Goal: Transaction & Acquisition: Purchase product/service

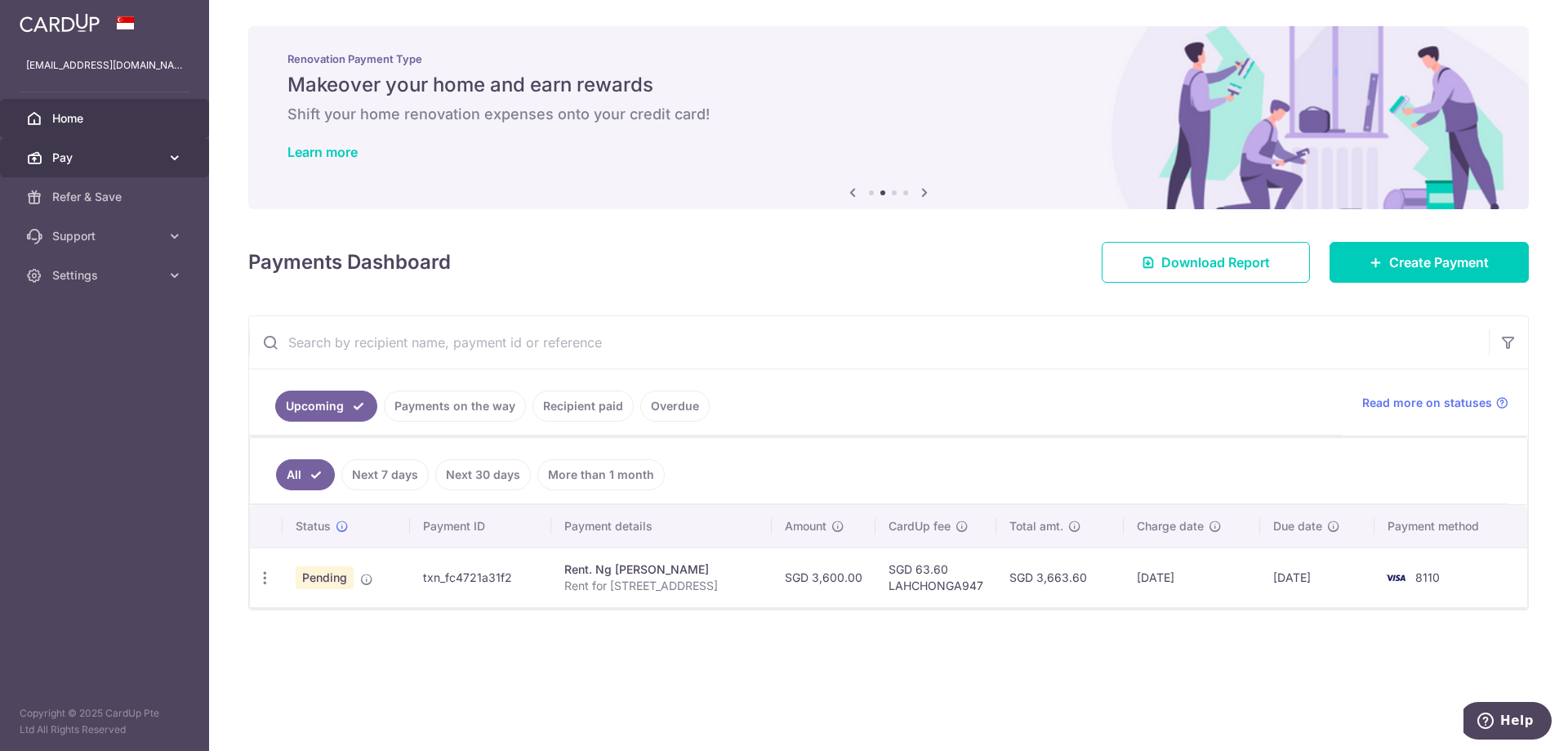
click at [108, 156] on span "Pay" at bounding box center [106, 158] width 108 height 16
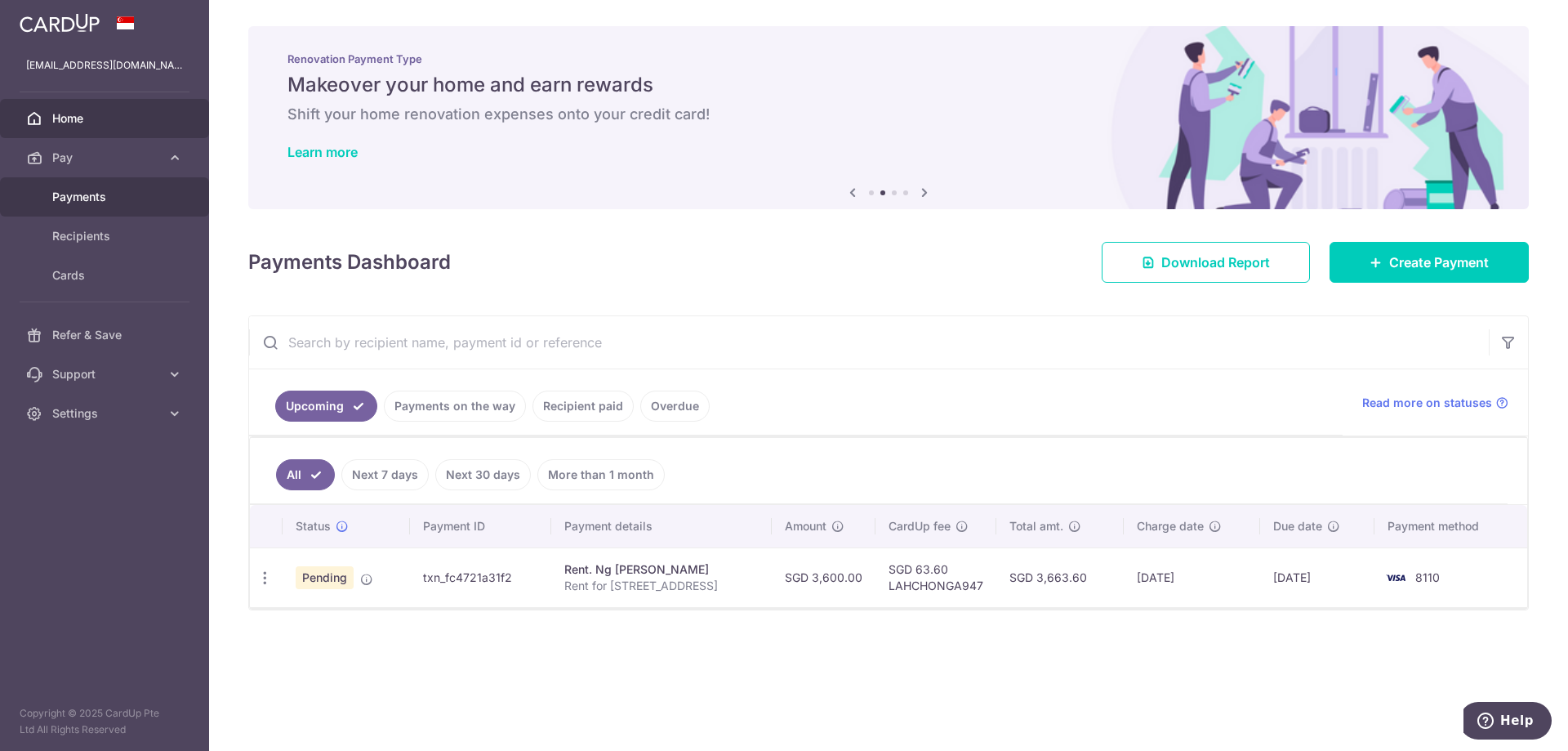
click at [104, 193] on span "Payments" at bounding box center [106, 196] width 108 height 16
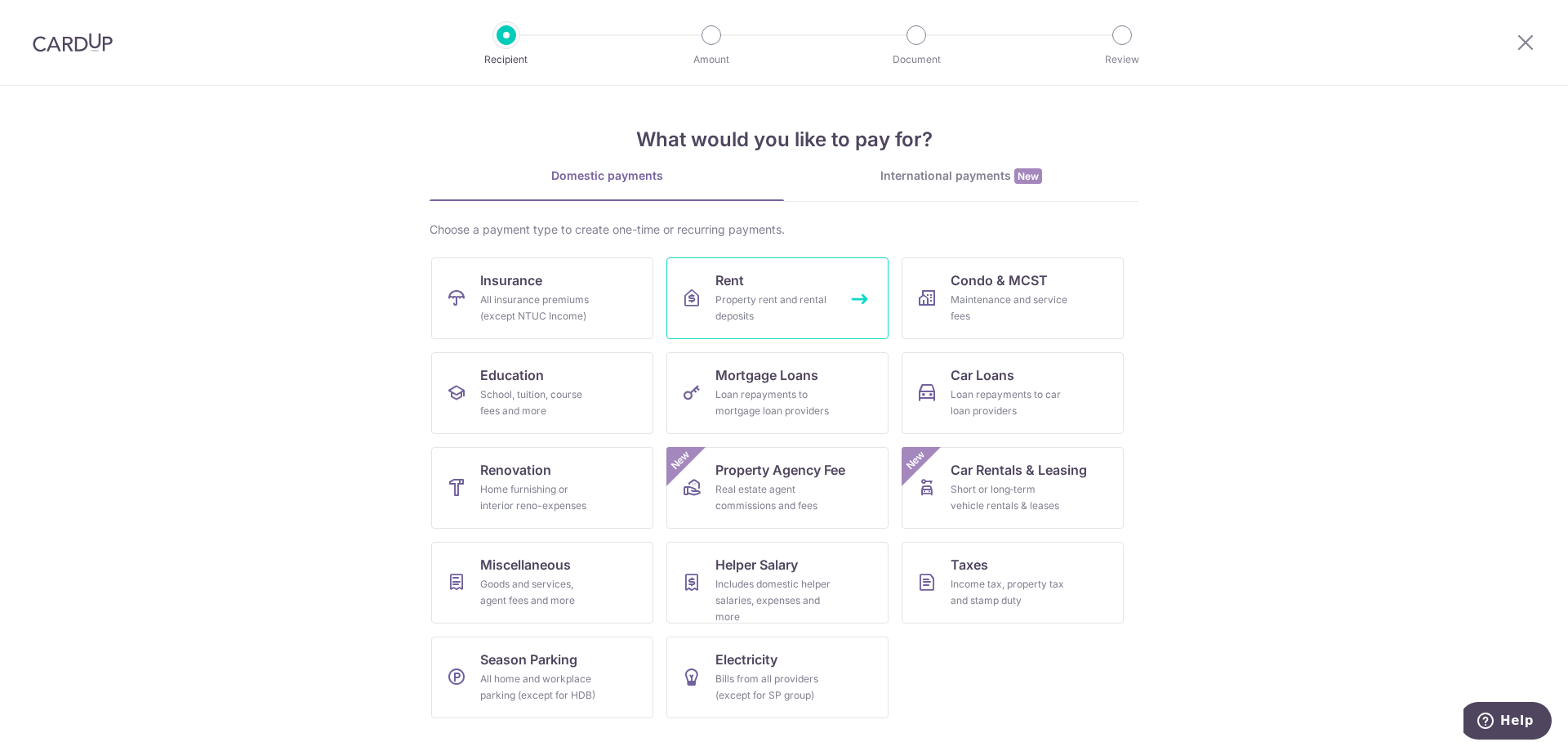
click at [824, 295] on div "Property rent and rental deposits" at bounding box center [773, 308] width 118 height 32
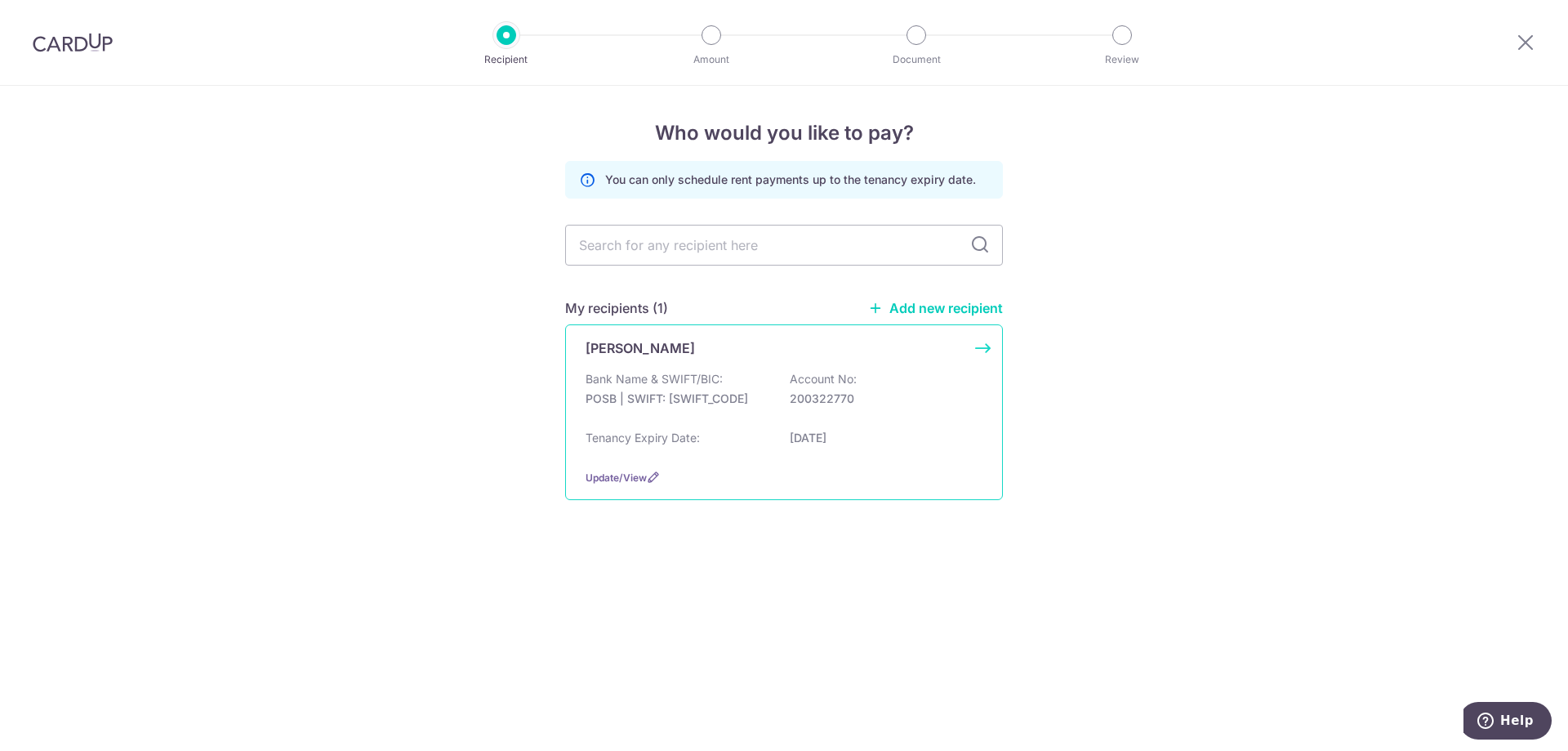
click at [926, 401] on p "200322770" at bounding box center [881, 398] width 183 height 16
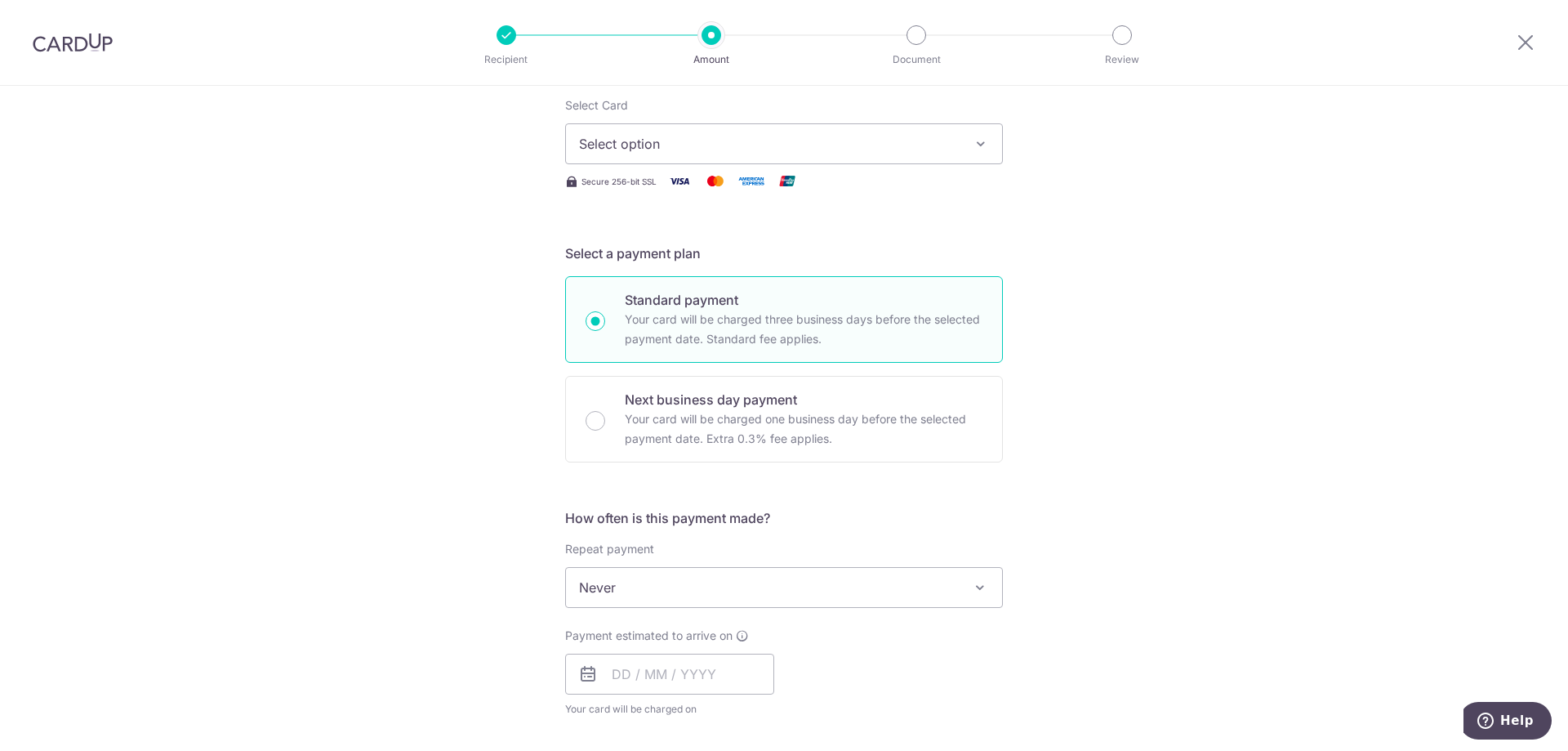
scroll to position [327, 0]
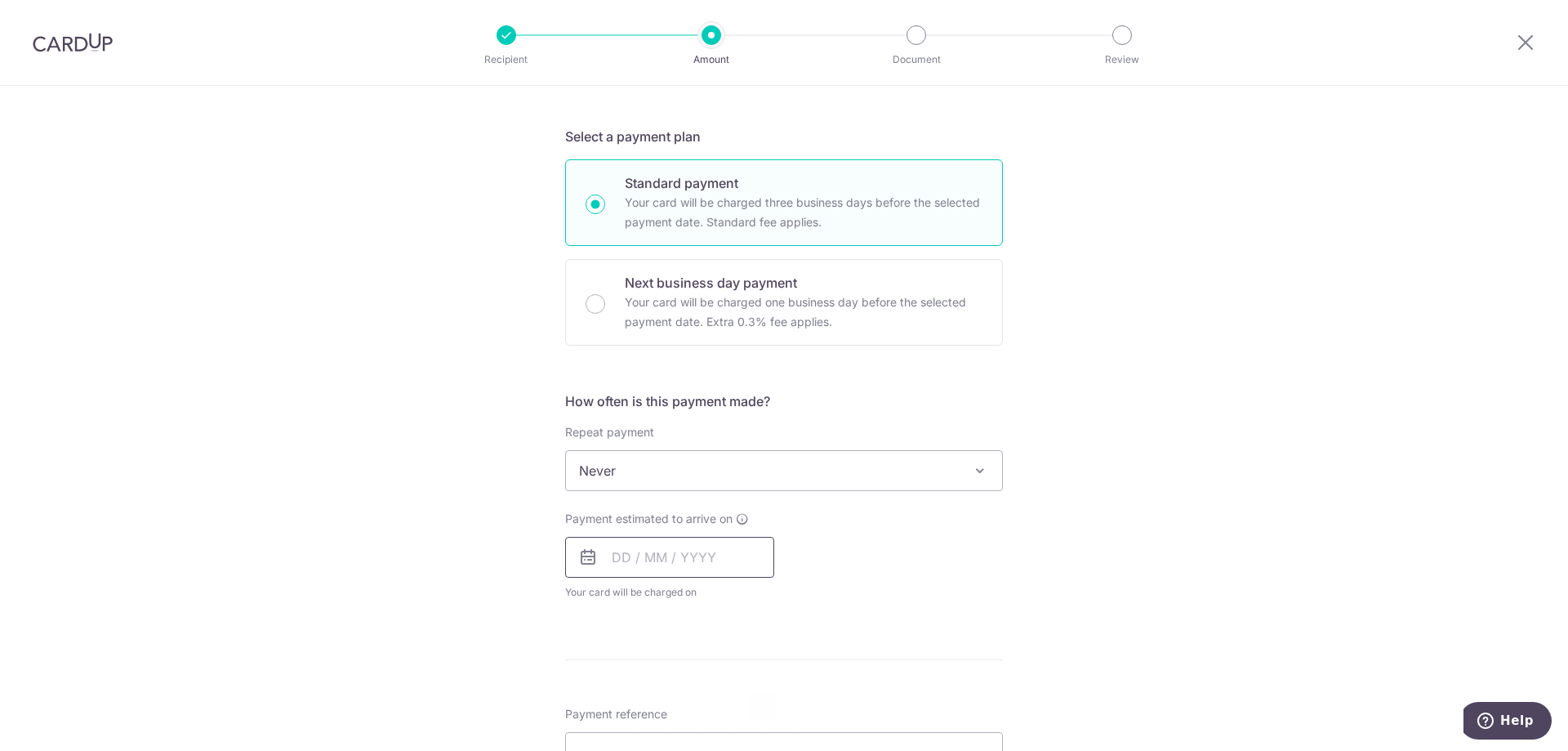
click at [732, 564] on input "text" at bounding box center [669, 557] width 209 height 41
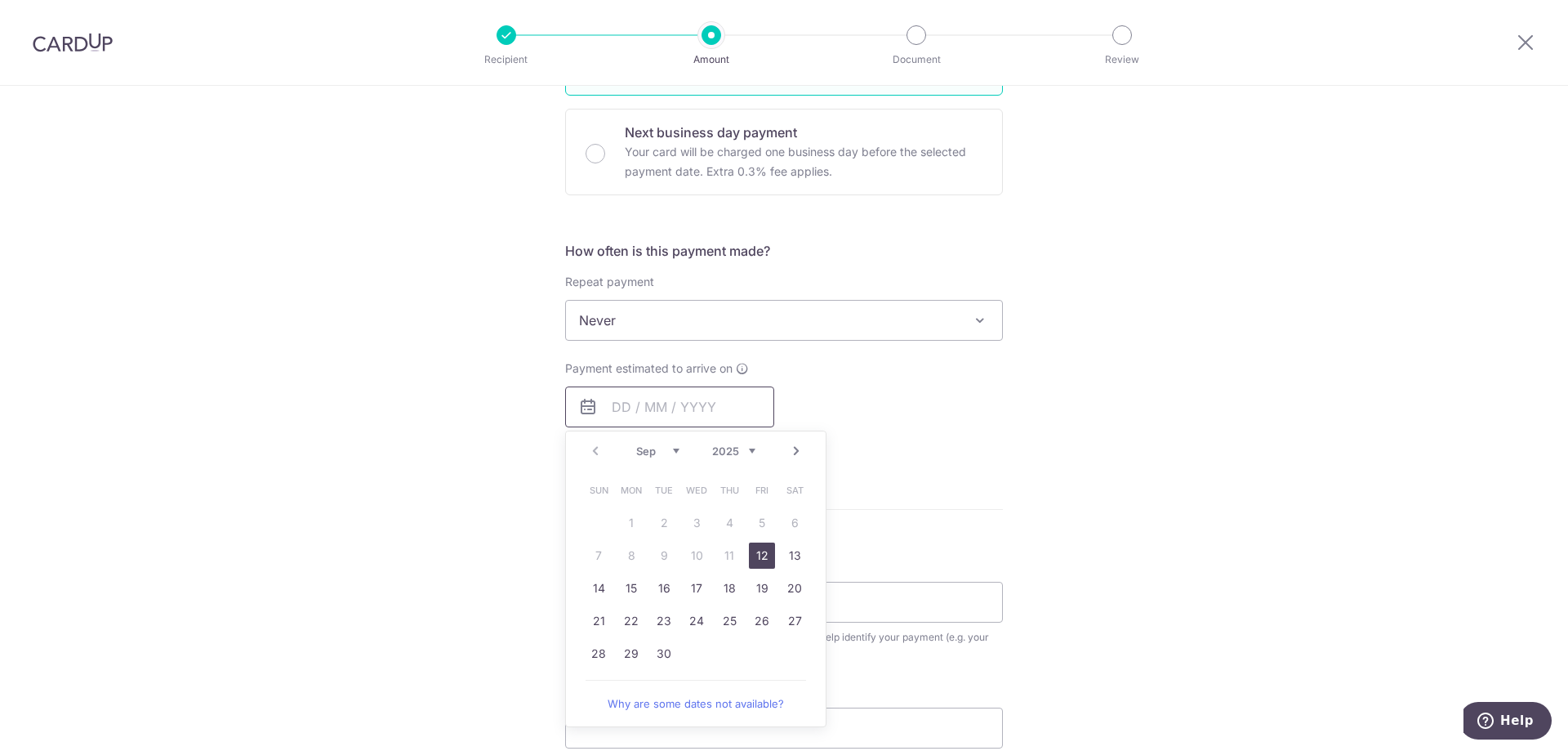
scroll to position [653, 0]
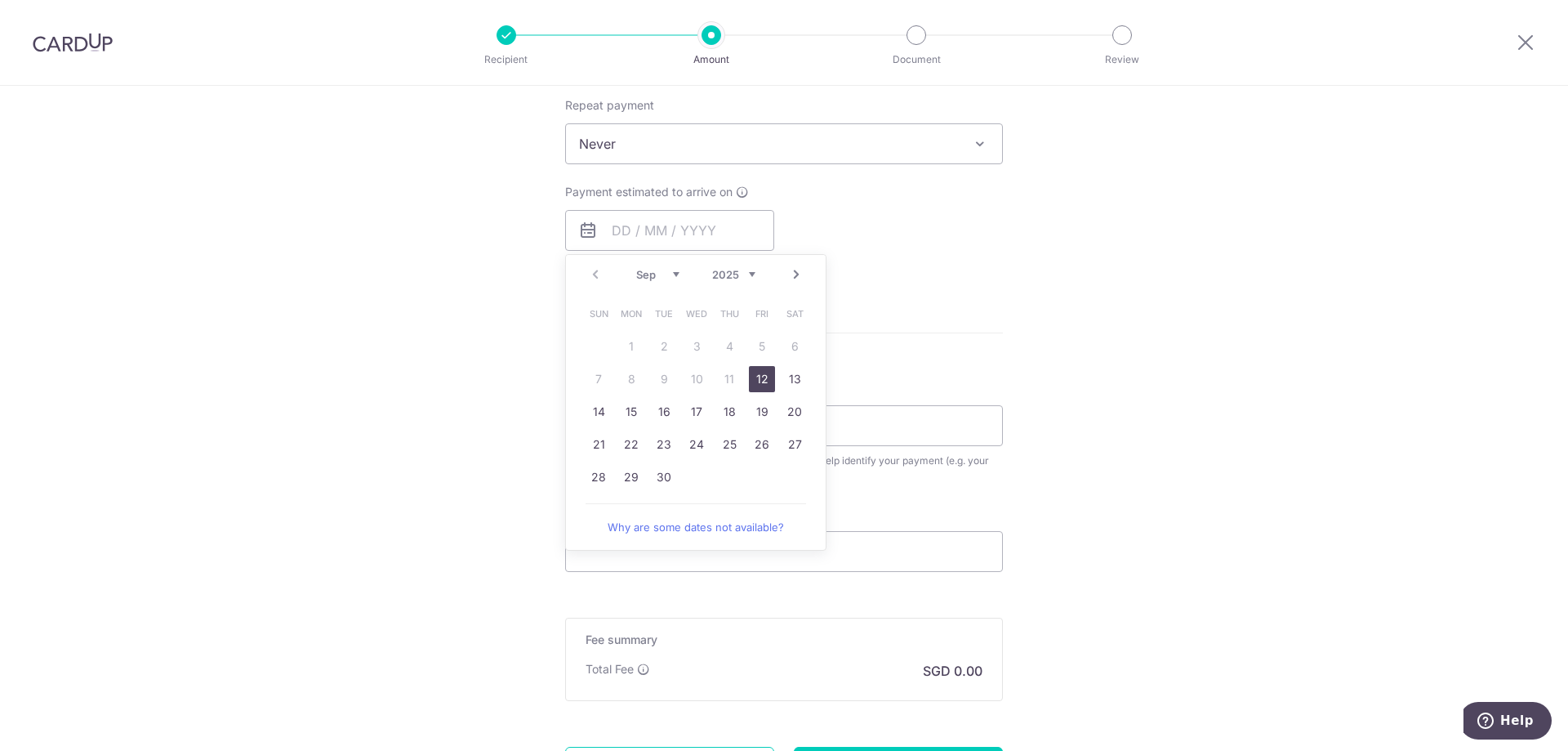
click at [790, 275] on link "Next" at bounding box center [797, 275] width 20 height 20
click at [627, 443] on link "20" at bounding box center [631, 444] width 26 height 26
type input "20/10/2025"
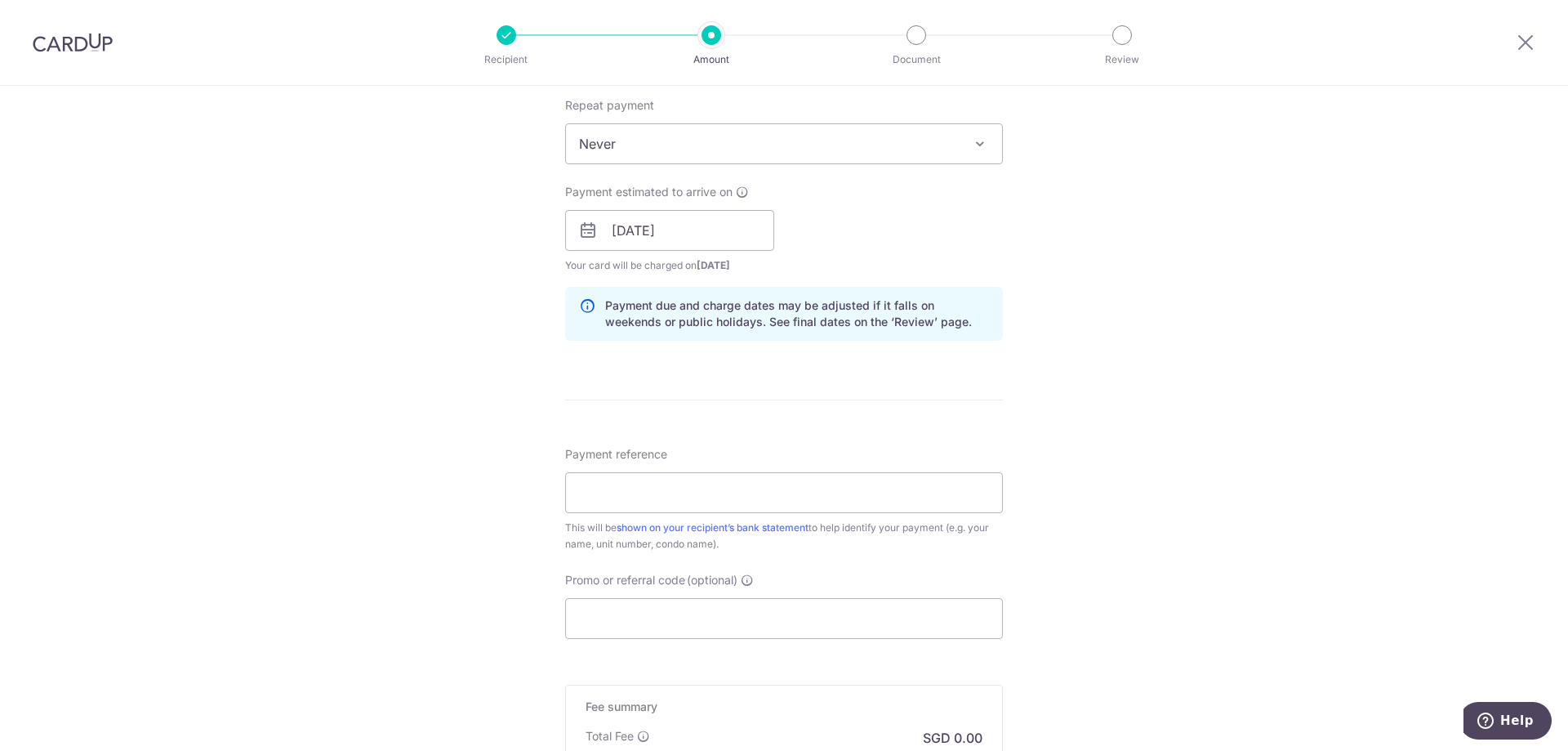
click at [1034, 345] on div "Tell us more about your payment Enter payment amount SGD Select Card Select opt…" at bounding box center [784, 204] width 1568 height 1544
click at [932, 487] on input "Payment reference" at bounding box center [784, 493] width 438 height 41
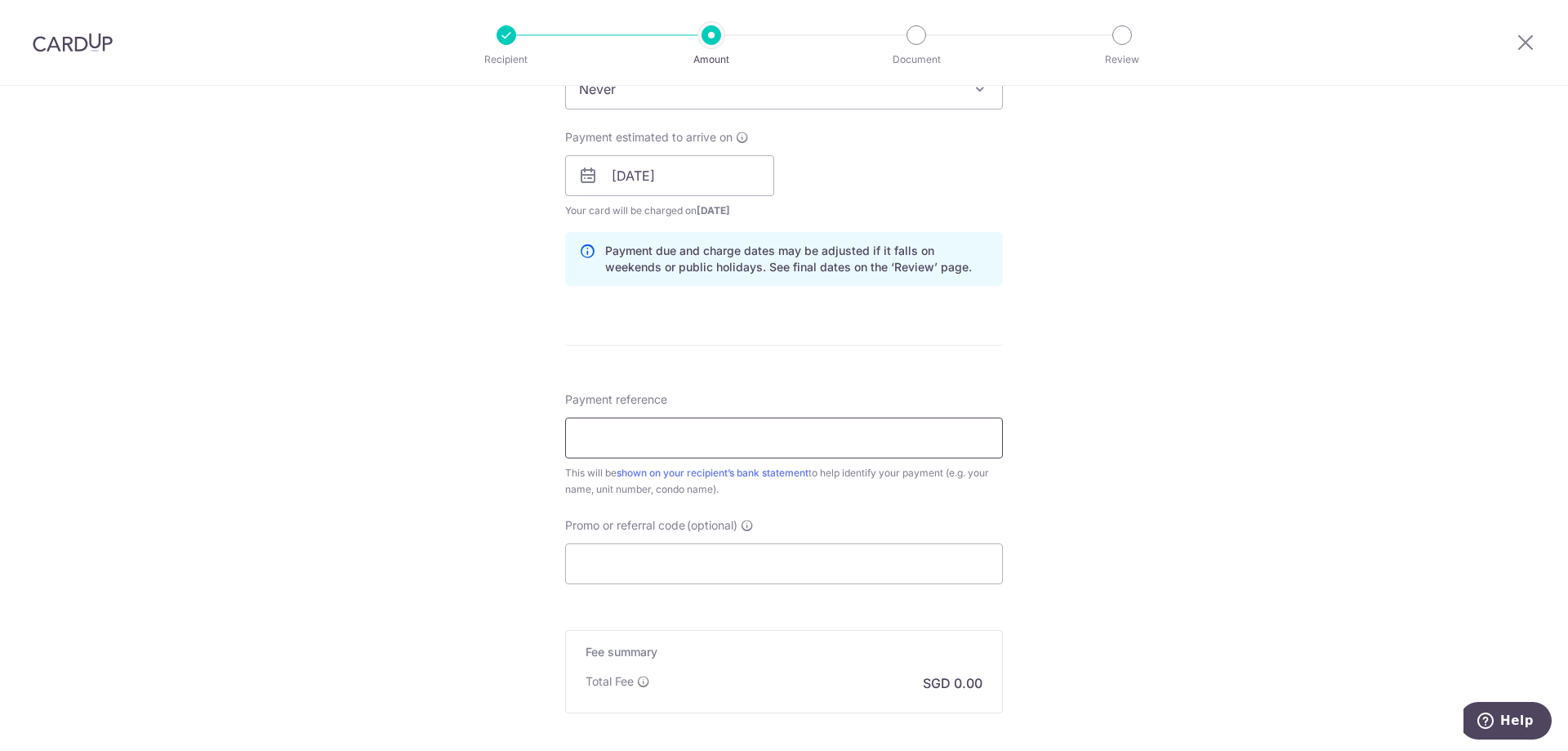
scroll to position [735, 0]
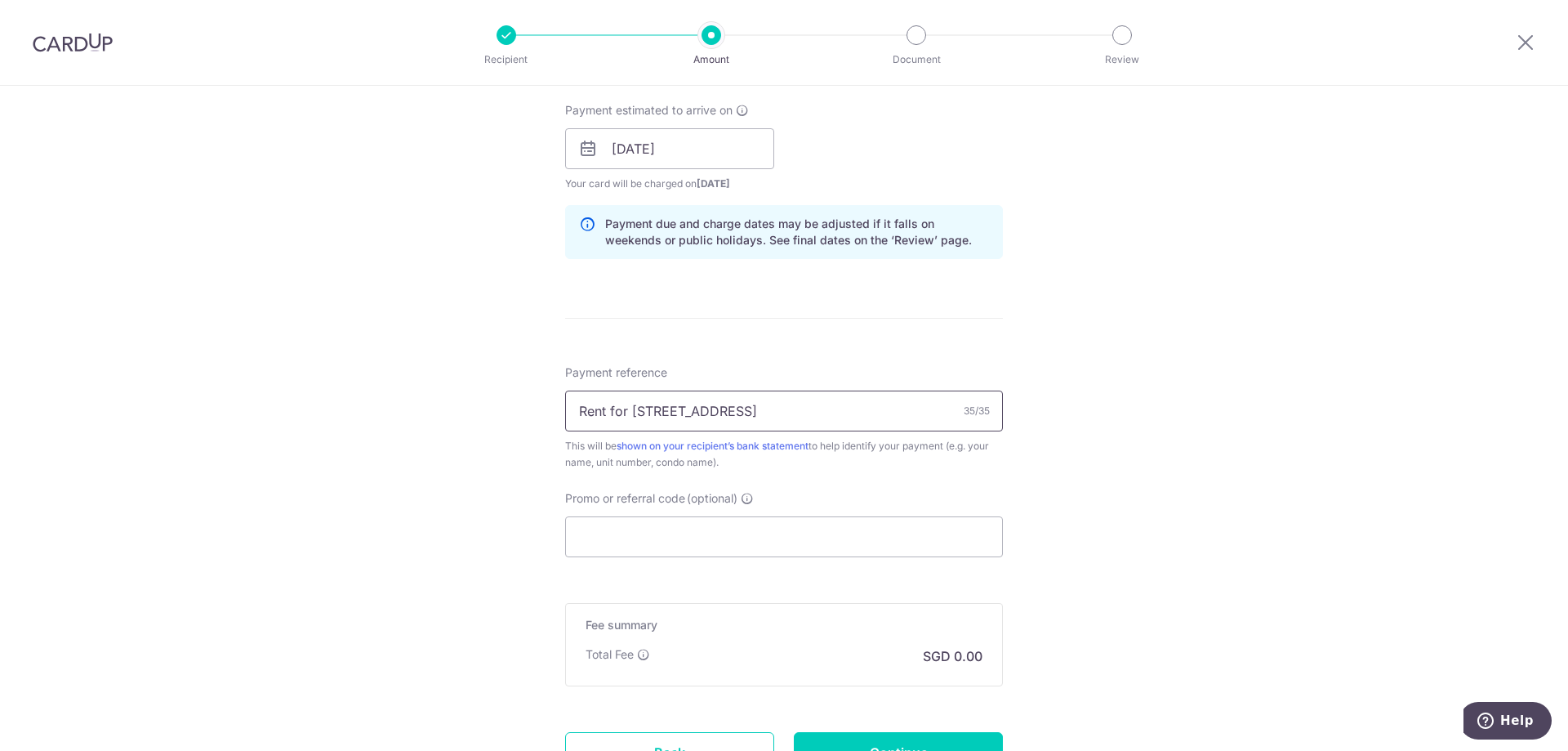
type input "Rent for [STREET_ADDRESS]"
click at [1217, 439] on div "Tell us more about your payment Enter payment amount SGD Select Card Select opt…" at bounding box center [784, 122] width 1568 height 1544
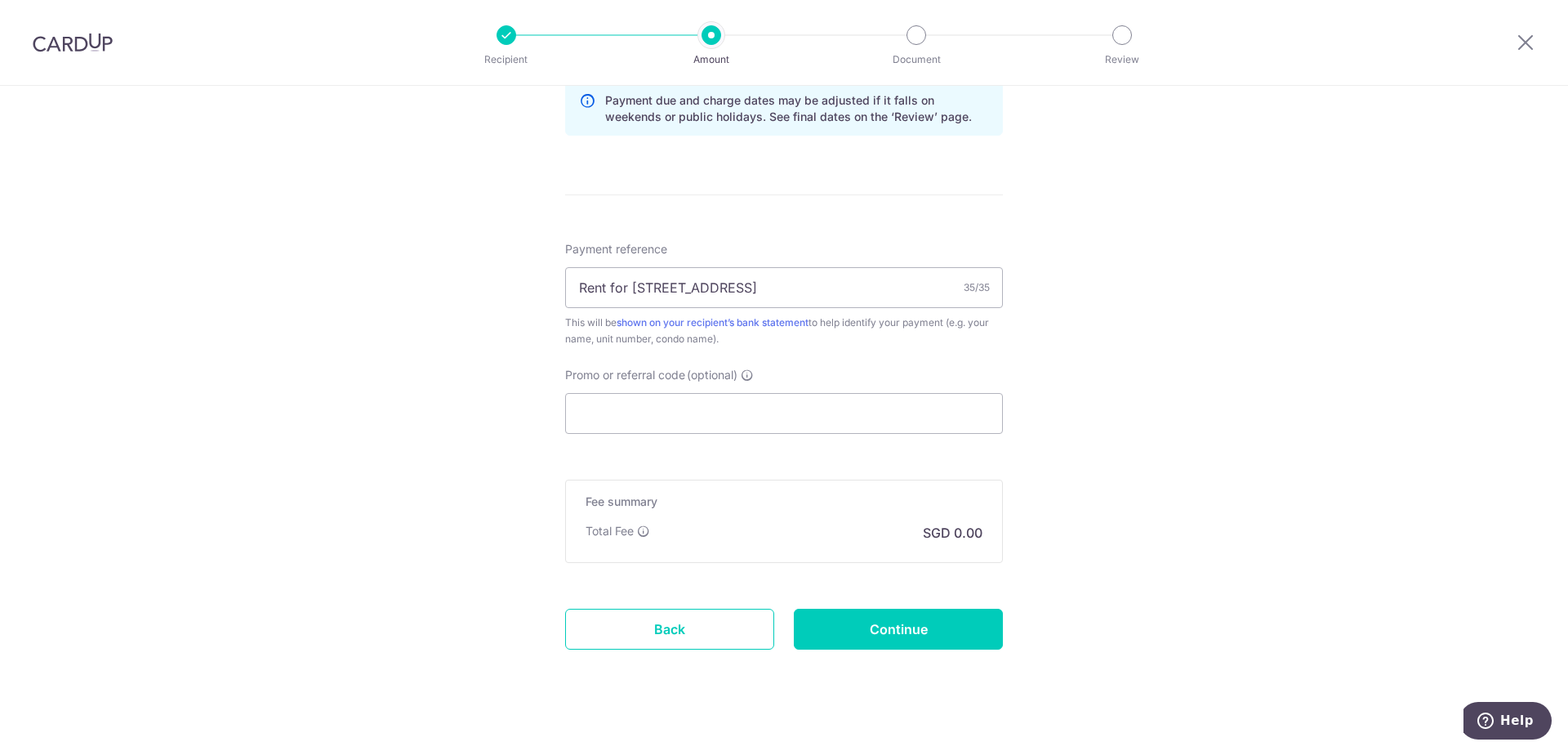
scroll to position [879, 0]
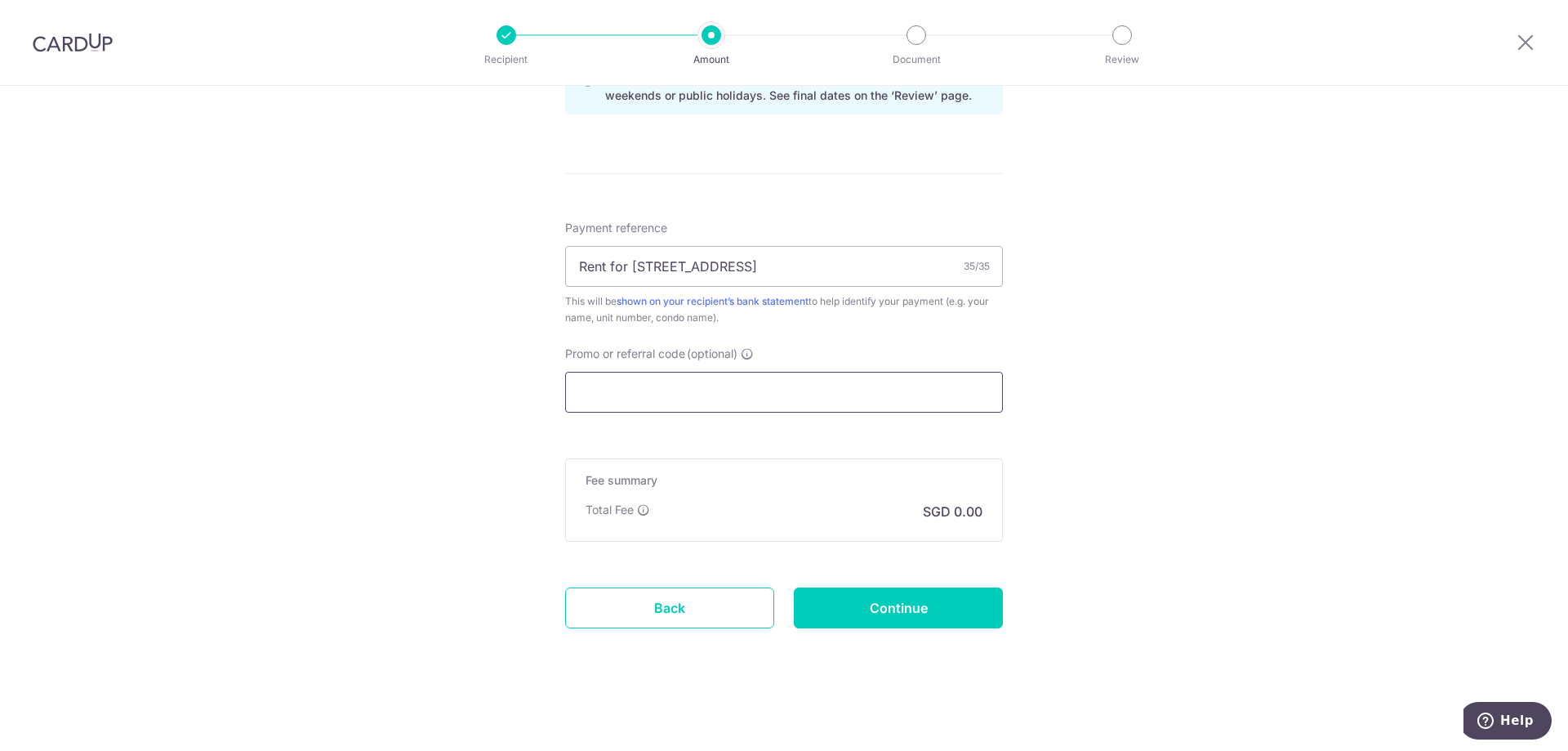
click at [916, 397] on input "Promo or referral code (optional)" at bounding box center [784, 392] width 438 height 41
paste input "OCBC155"
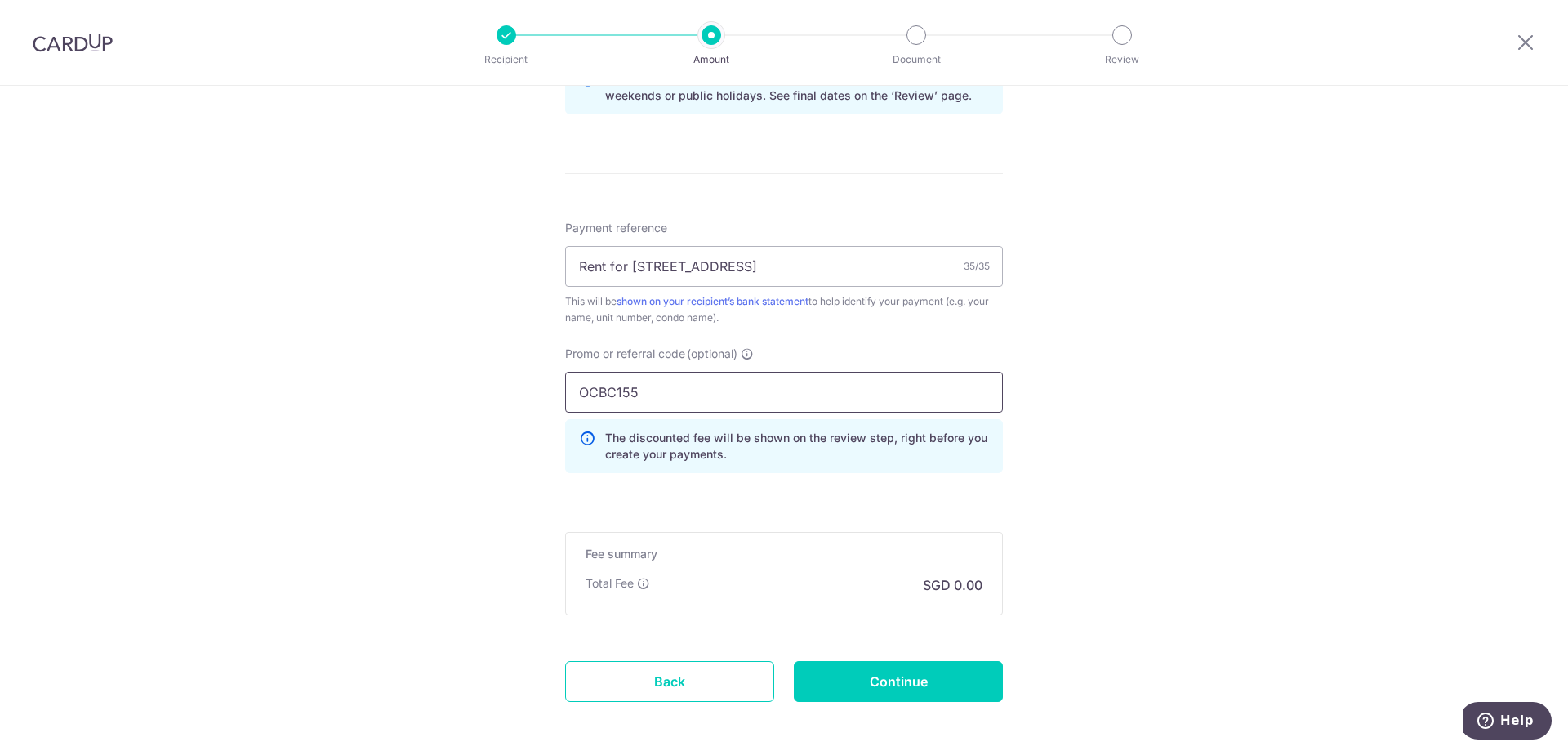
type input "OCBC155"
click at [1089, 429] on div "Tell us more about your payment Enter payment amount SGD Select Card Select opt…" at bounding box center [784, 14] width 1568 height 1618
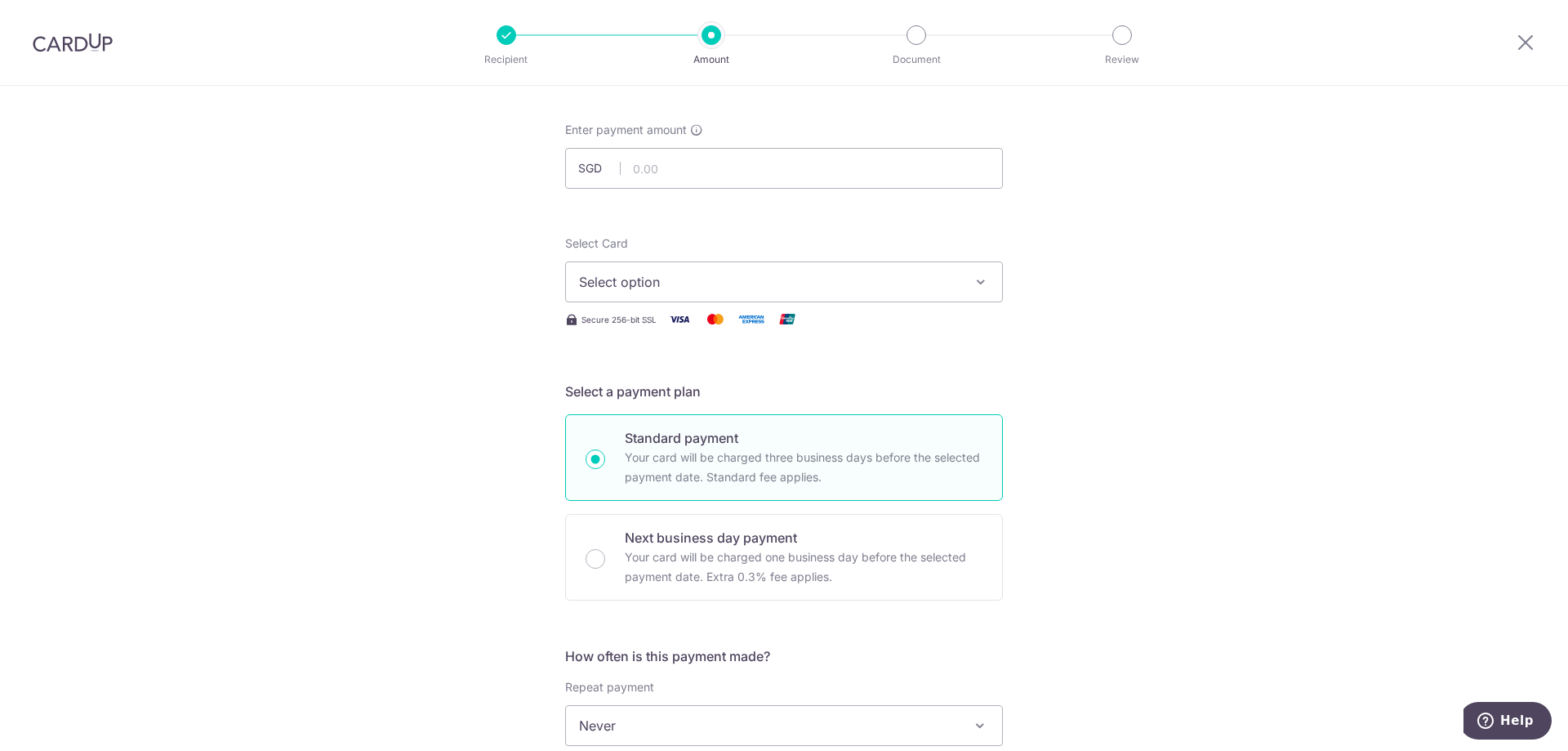
scroll to position [0, 0]
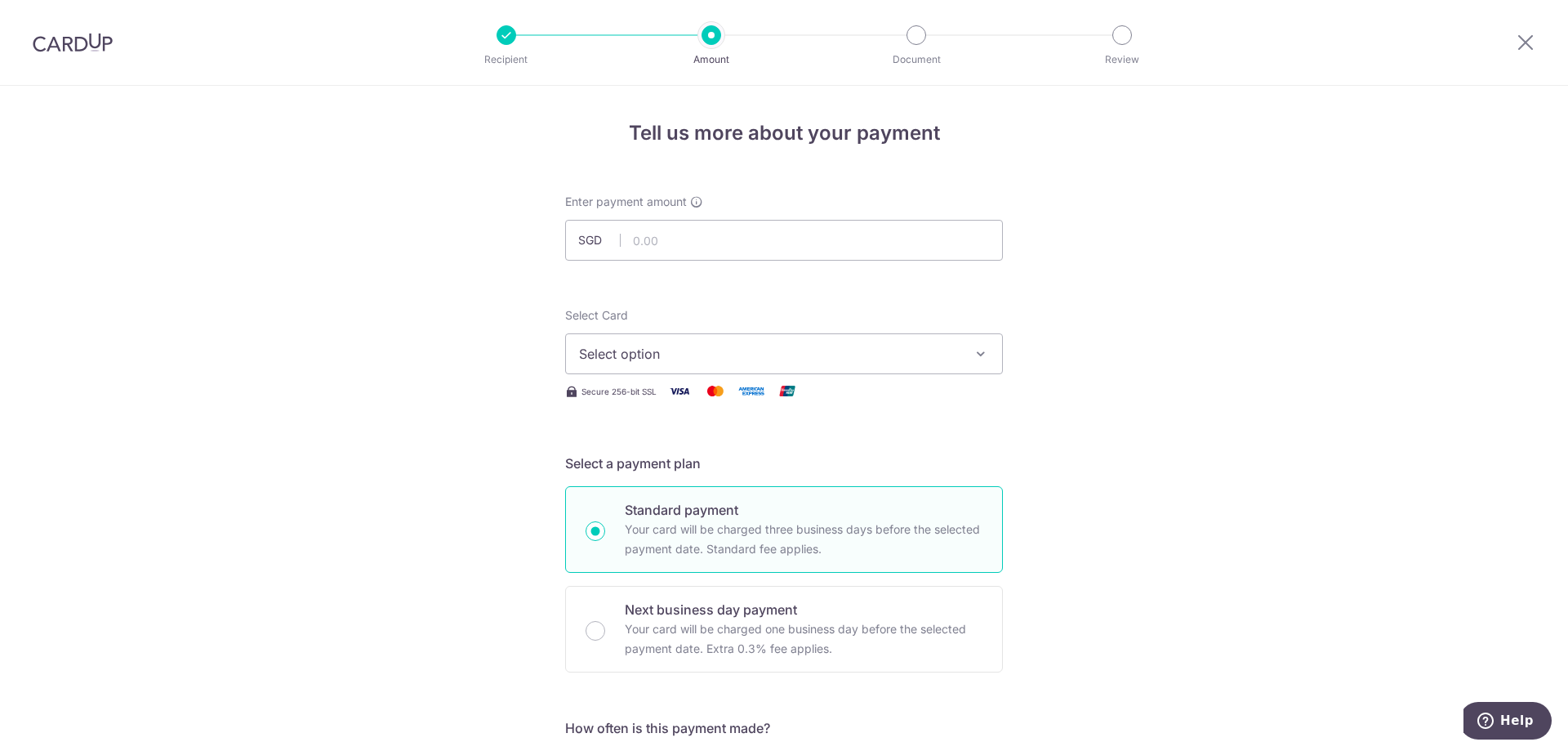
click at [890, 351] on span "Select option" at bounding box center [769, 354] width 380 height 20
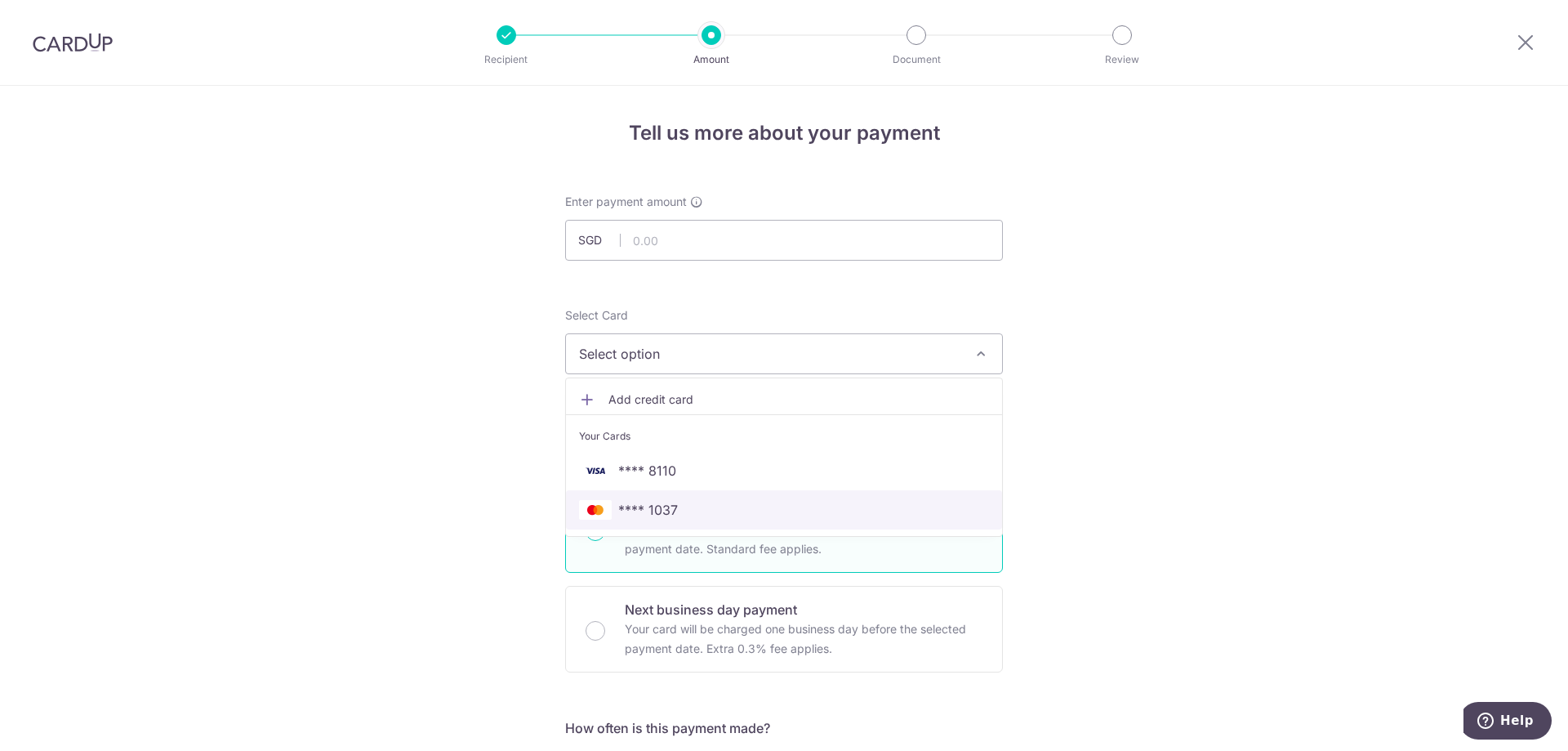
click at [801, 511] on span "**** 1037" at bounding box center [783, 510] width 410 height 20
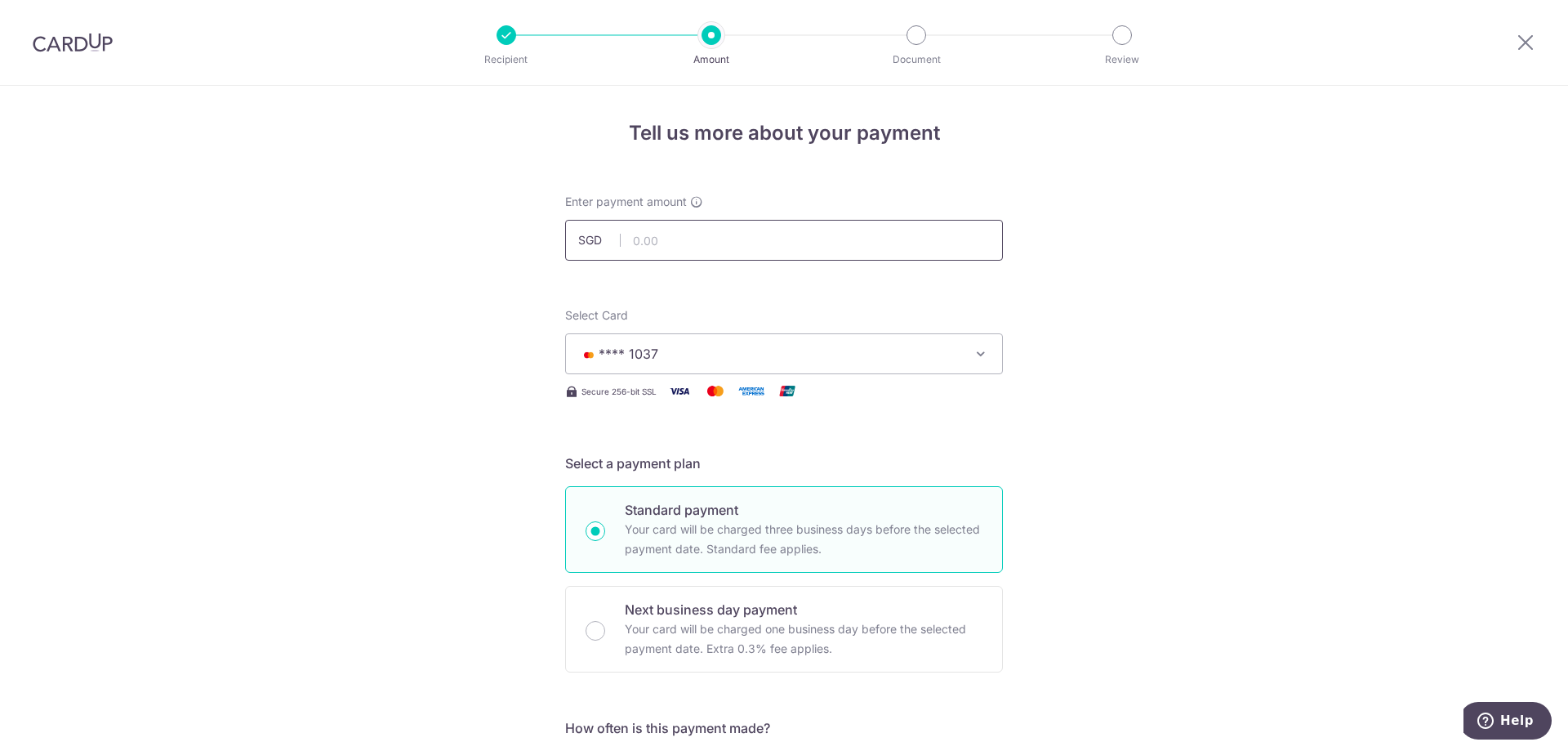
click at [879, 253] on input "text" at bounding box center [784, 240] width 438 height 41
type input "3,600.00"
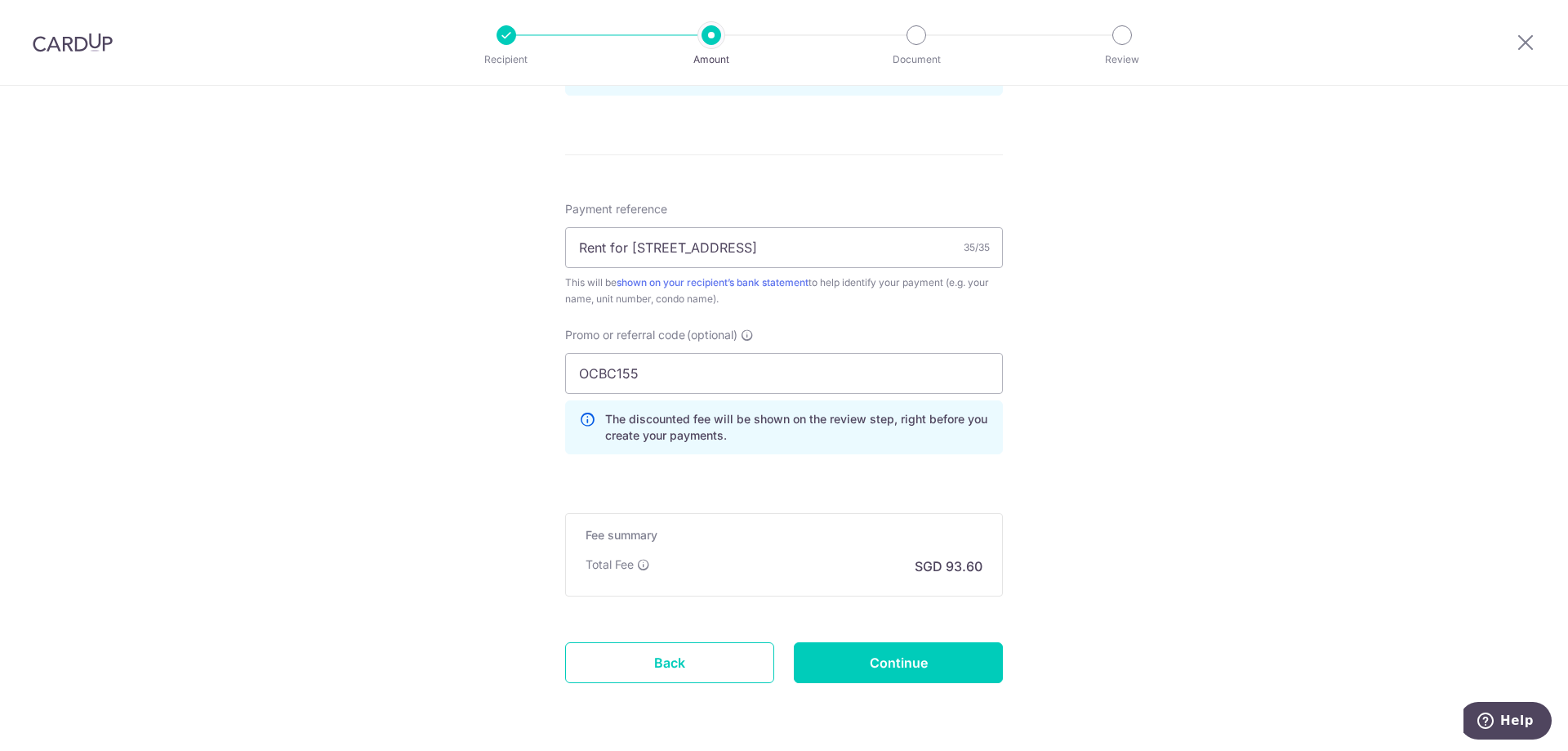
scroll to position [953, 0]
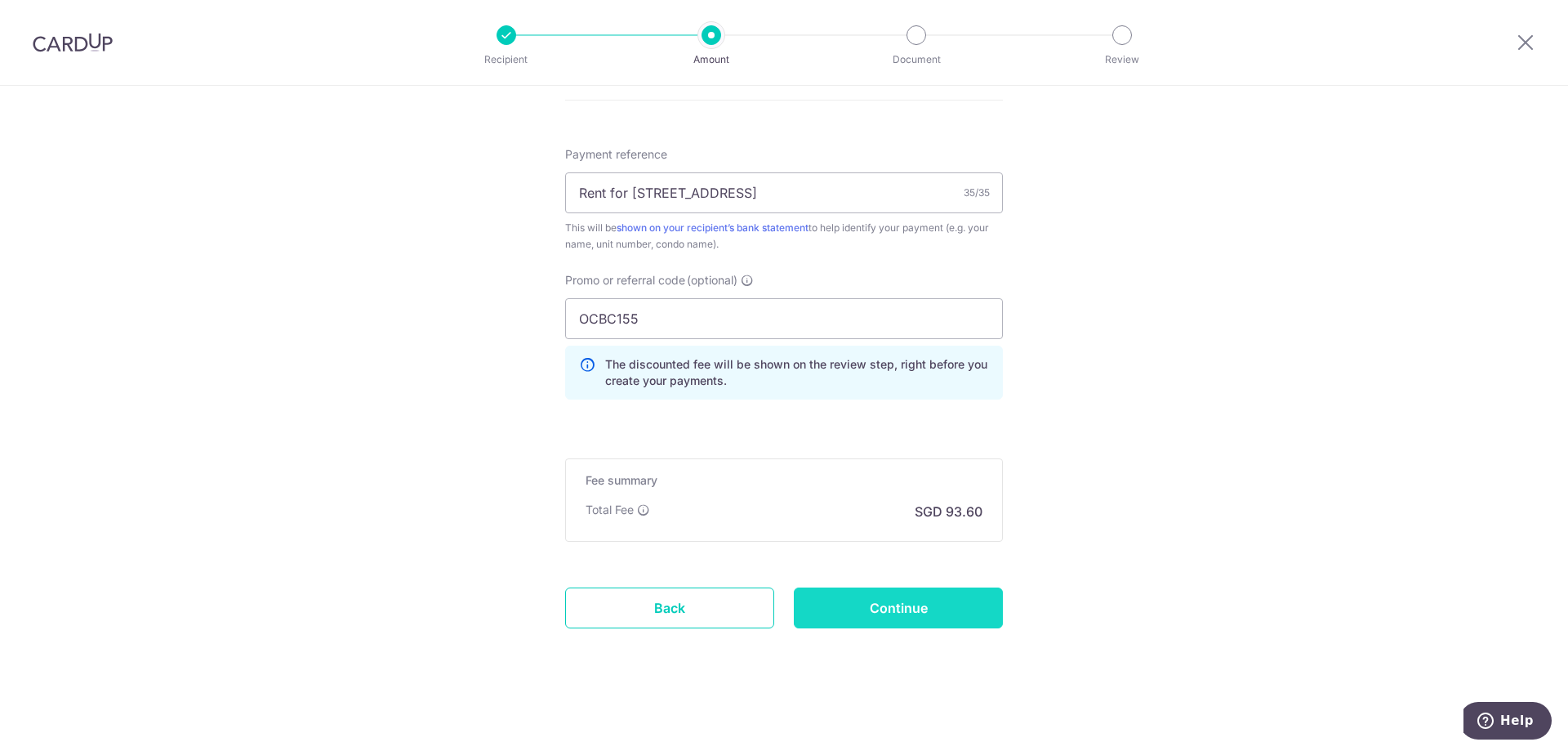
click at [923, 609] on input "Continue" at bounding box center [898, 608] width 209 height 41
type input "Create Schedule"
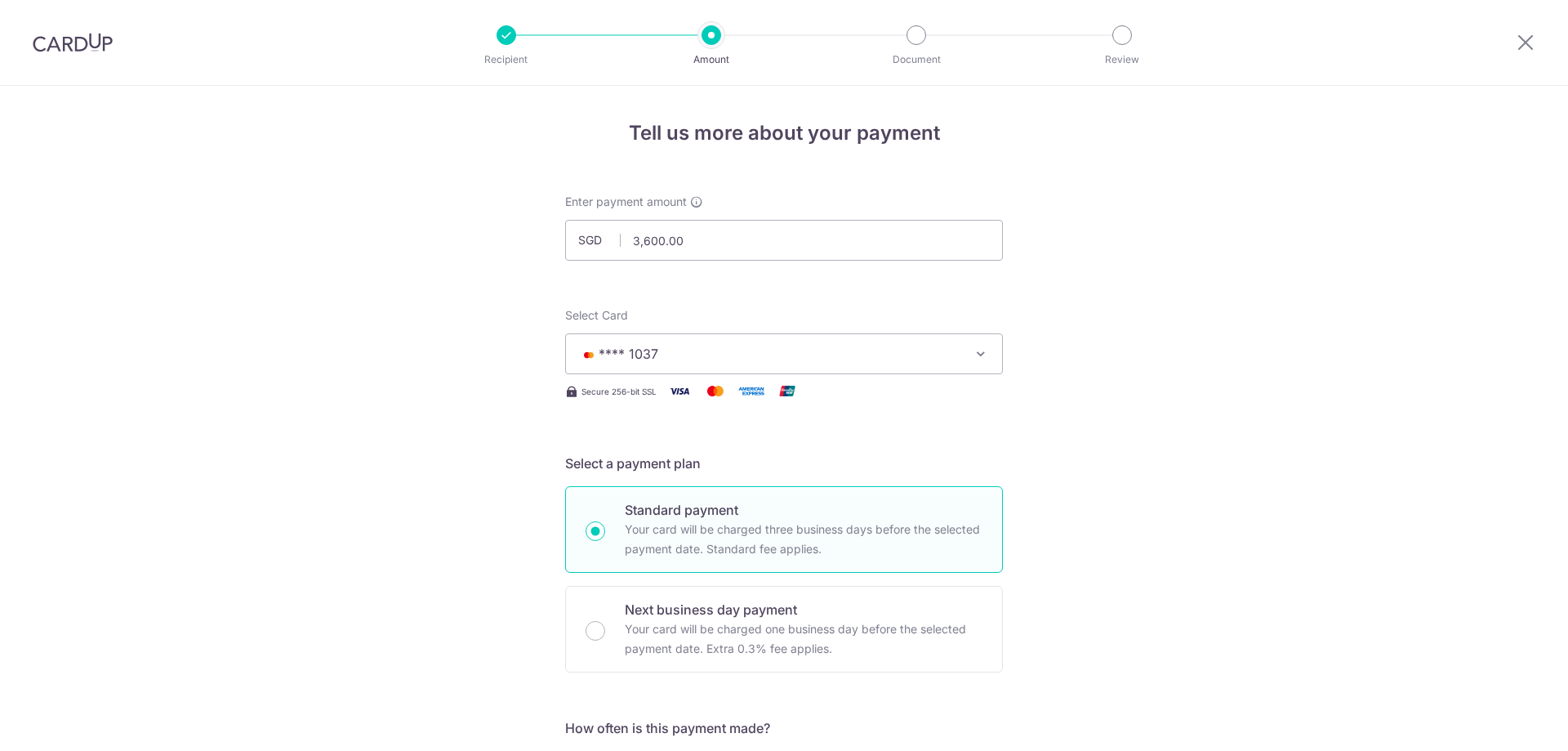
scroll to position [976, 0]
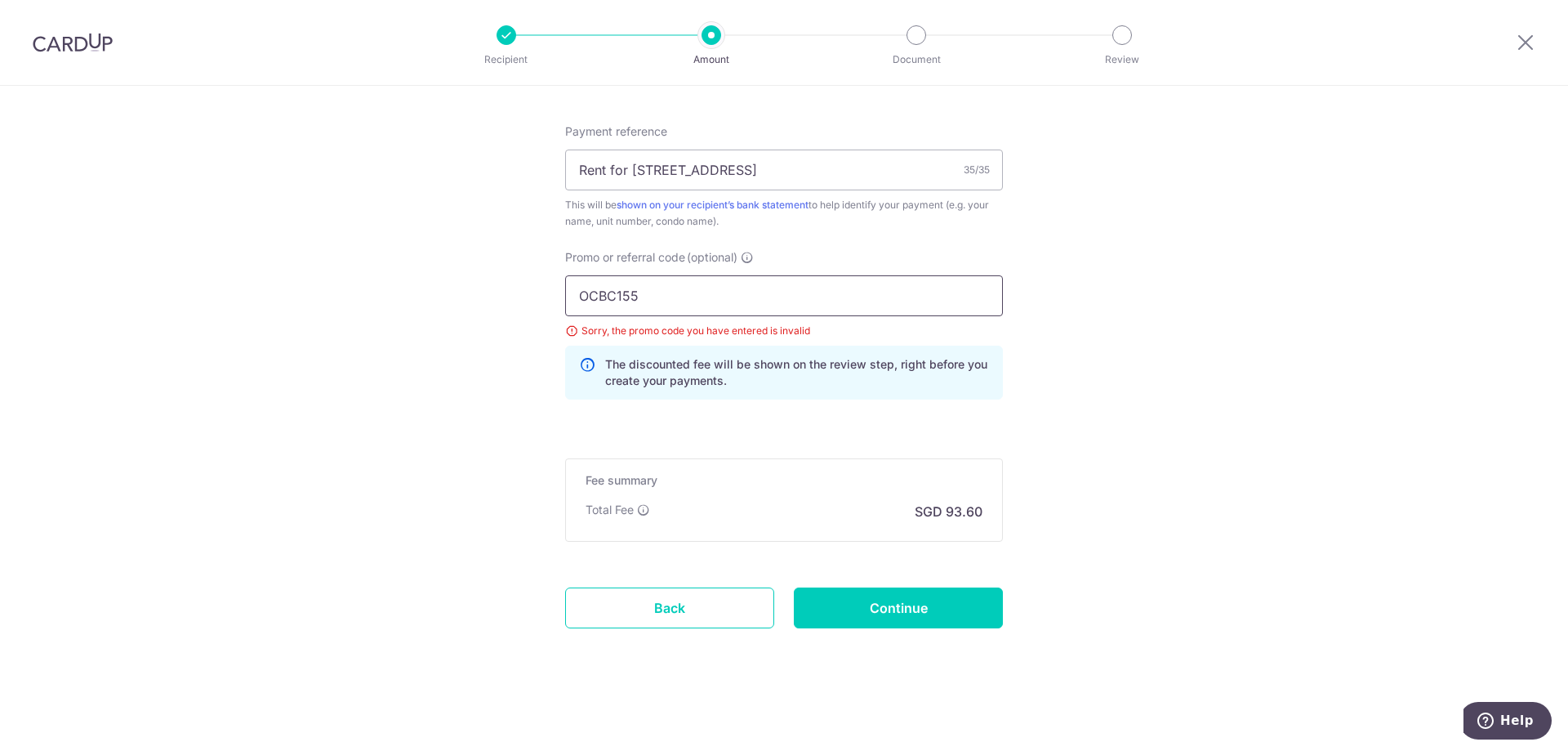
click at [577, 295] on input "OCBC155" at bounding box center [784, 296] width 438 height 41
type input "OCBC155"
click at [888, 616] on input "Continue" at bounding box center [898, 608] width 209 height 41
type input "Update Schedule"
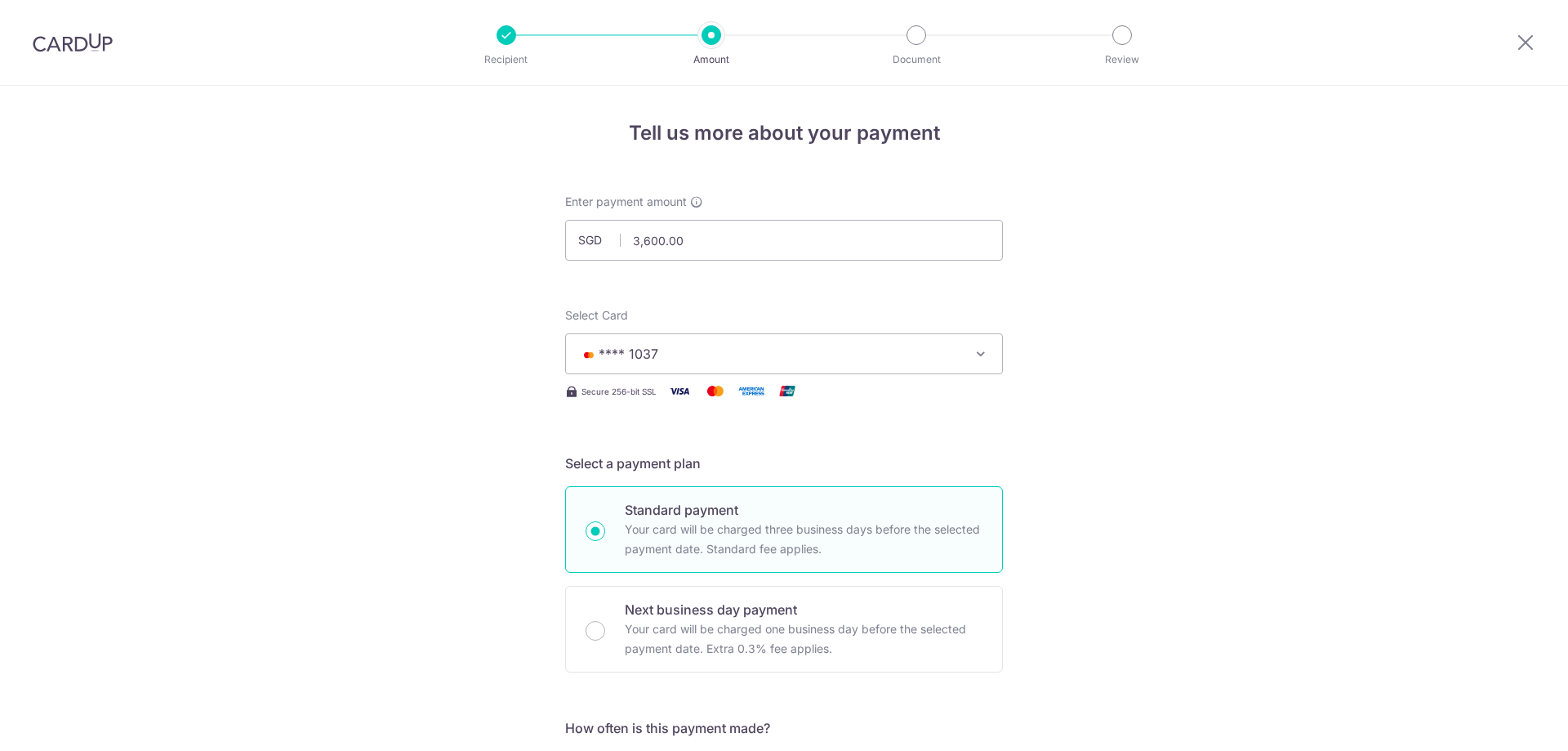
scroll to position [976, 0]
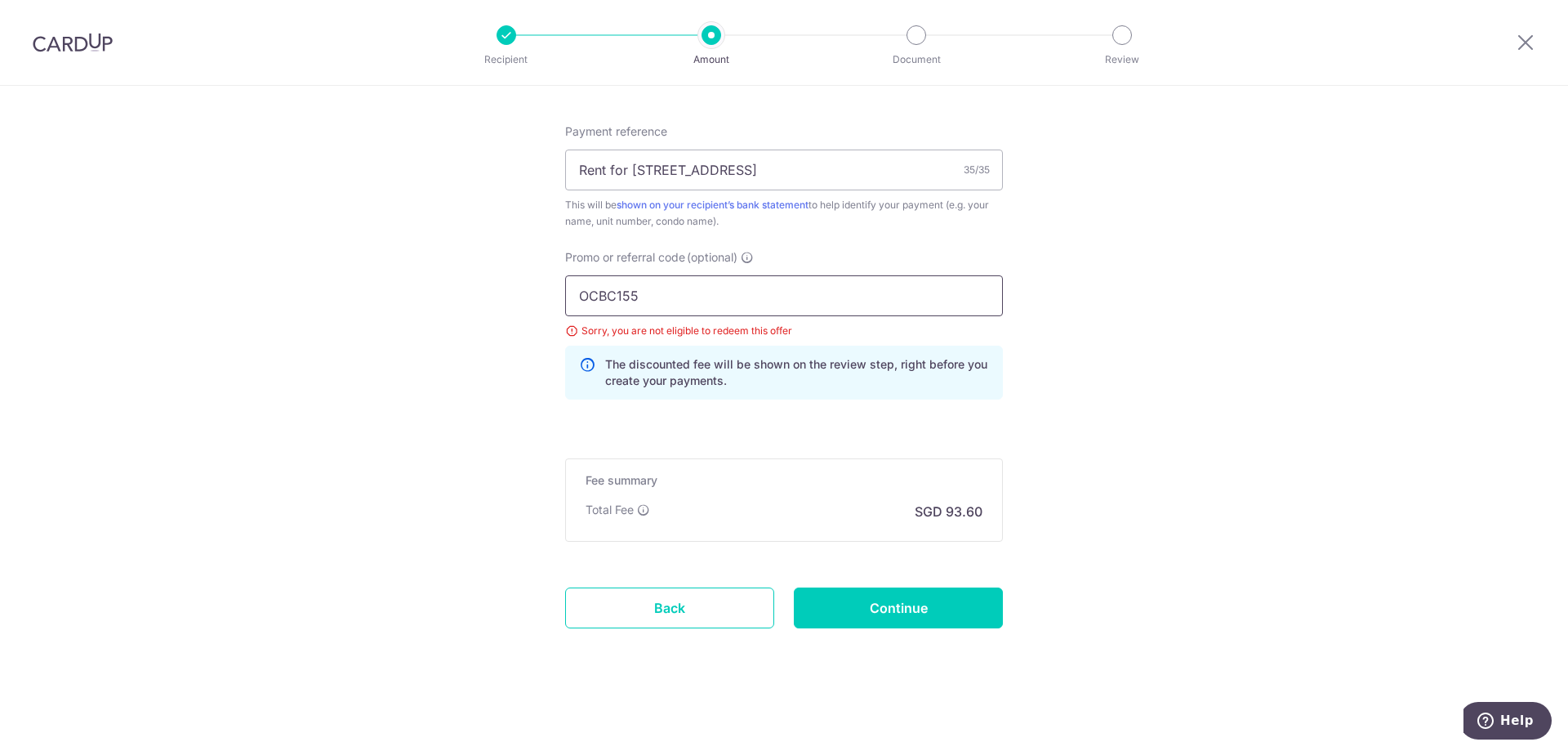
drag, startPoint x: 650, startPoint y: 290, endPoint x: 491, endPoint y: 292, distance: 159.0
paste input "90N"
type input "OCBC90N155"
click at [870, 610] on input "Continue" at bounding box center [898, 608] width 209 height 41
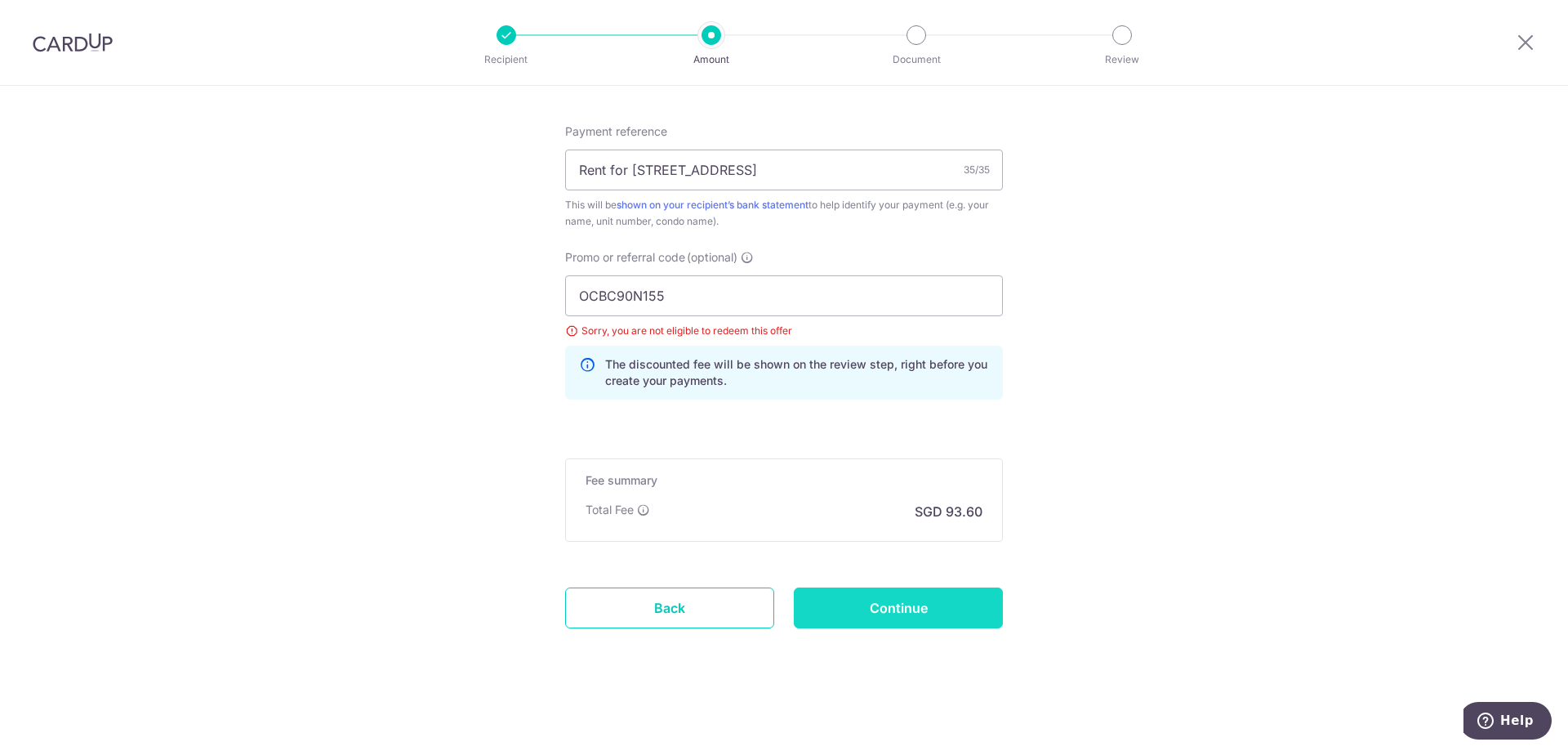
type input "Update Schedule"
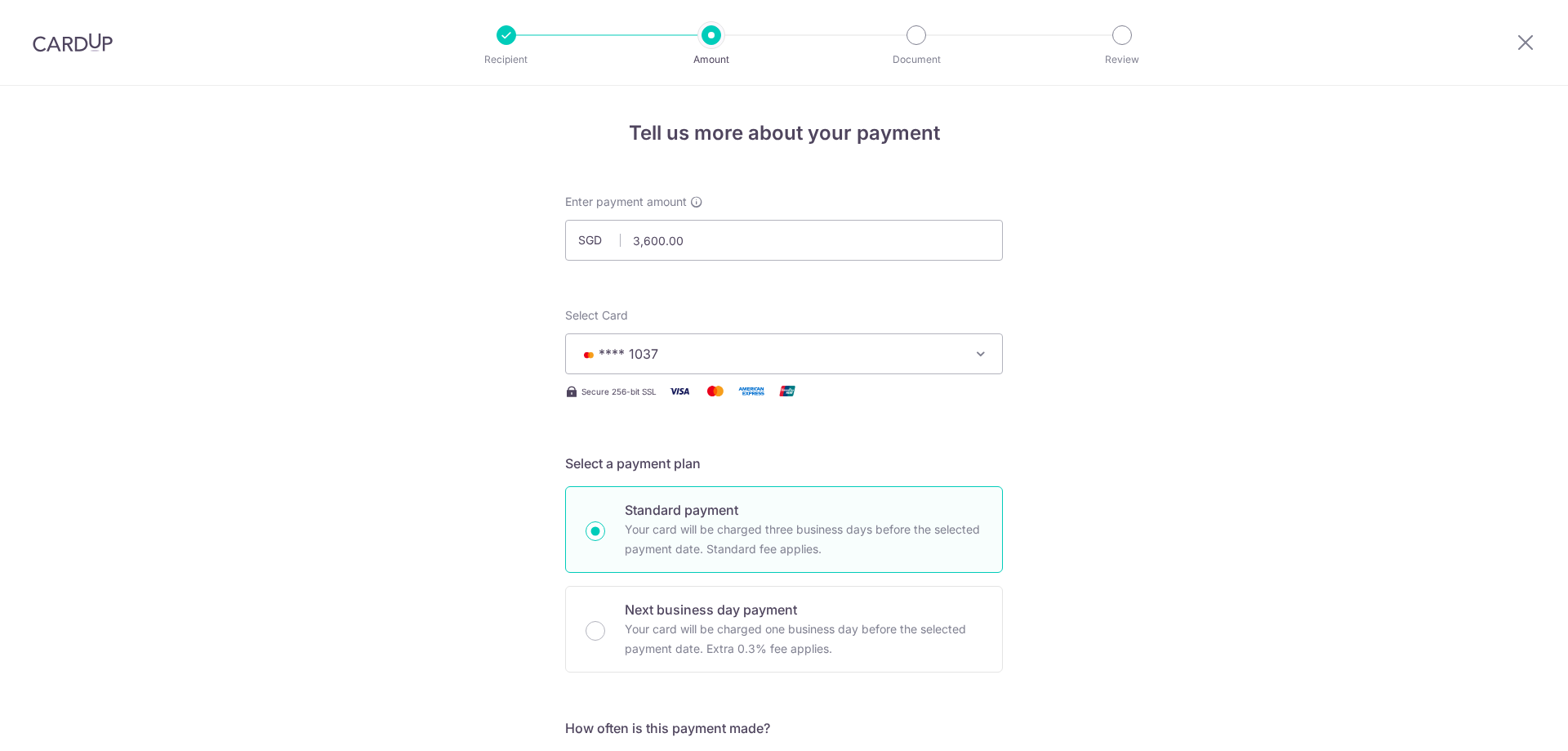
scroll to position [976, 0]
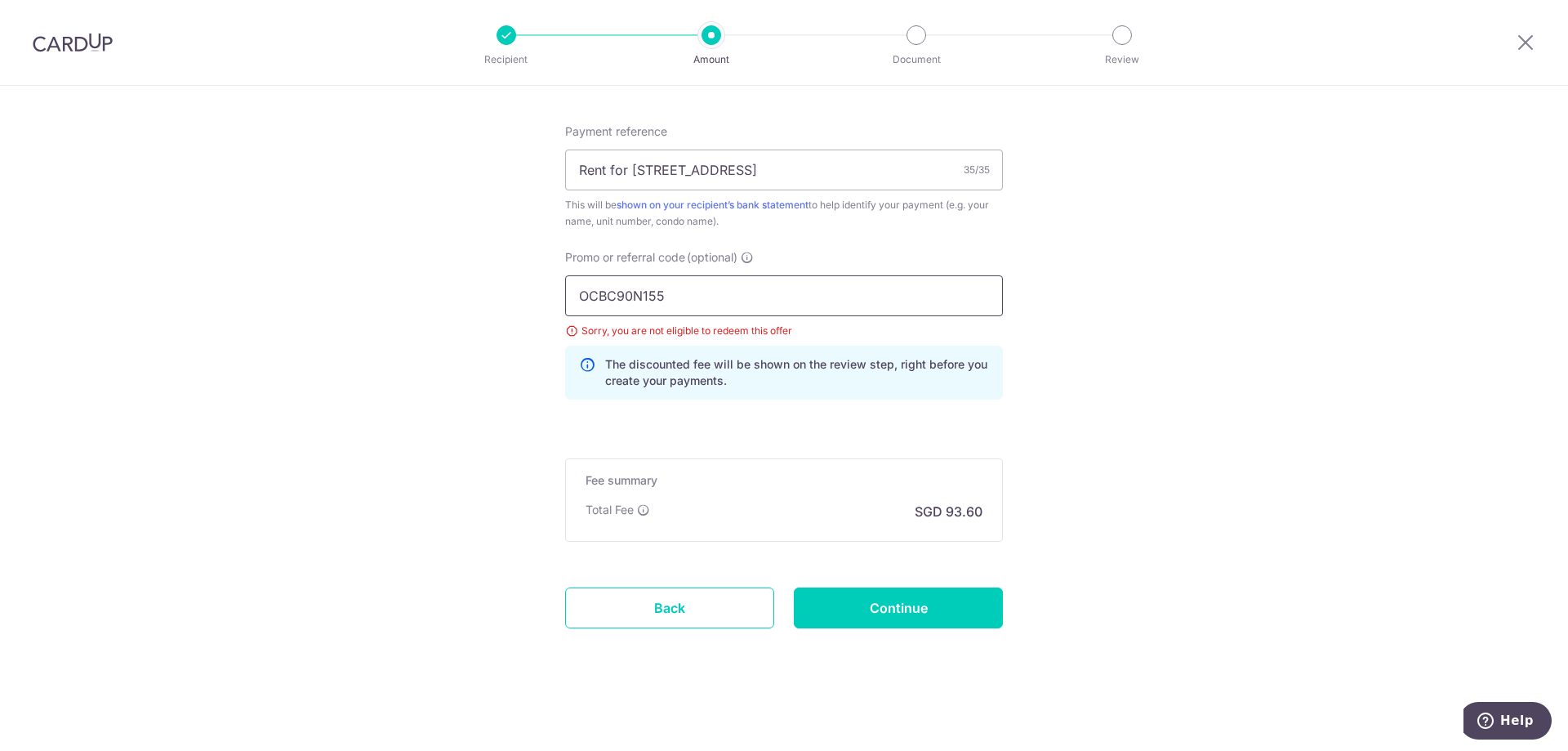
click at [574, 293] on input "OCBC90N155" at bounding box center [784, 296] width 438 height 41
click at [918, 607] on input "Continue" at bounding box center [898, 608] width 209 height 41
type input "Update Schedule"
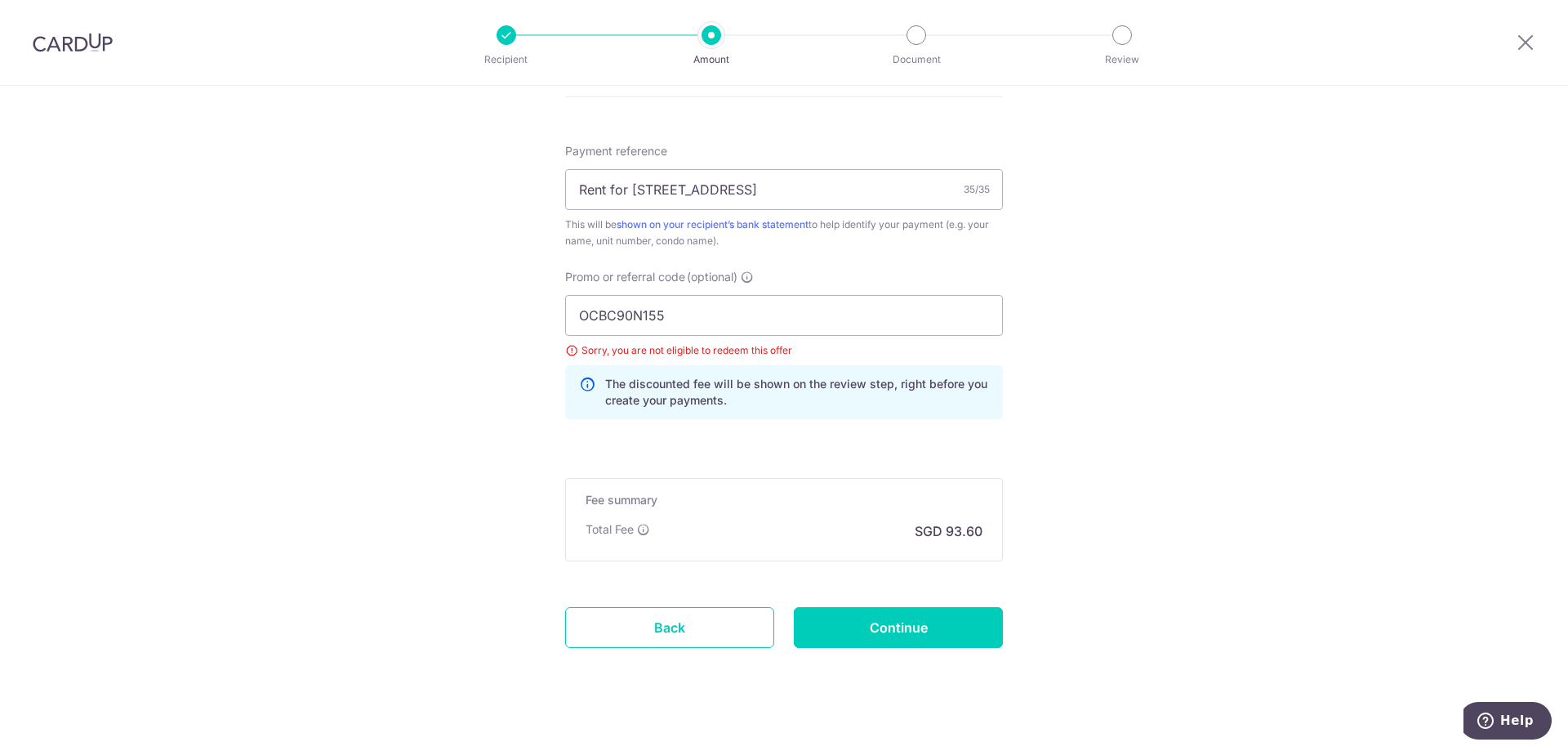
scroll to position [976, 0]
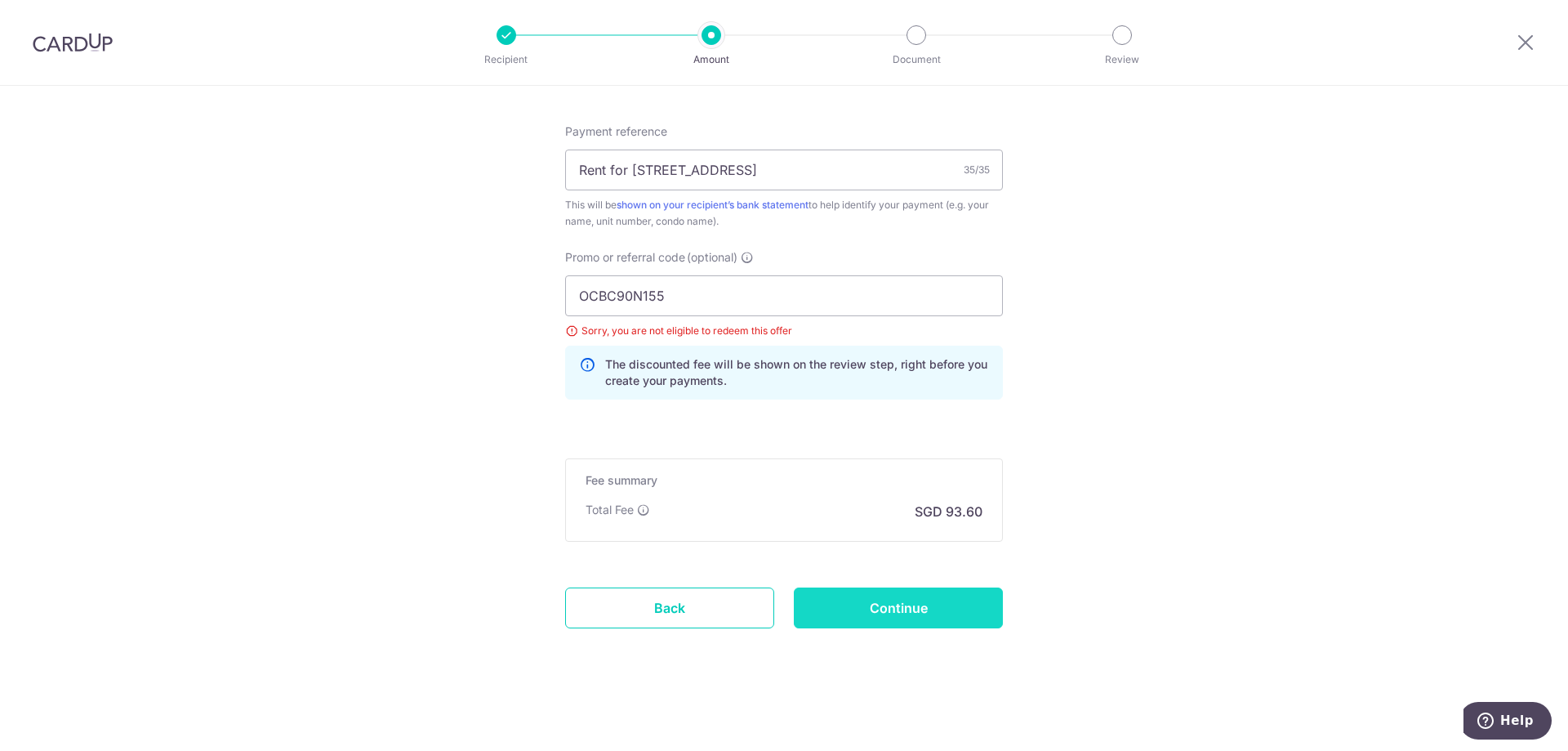
click at [888, 613] on input "Continue" at bounding box center [898, 608] width 209 height 41
type input "Update Schedule"
